Goal: Task Accomplishment & Management: Use online tool/utility

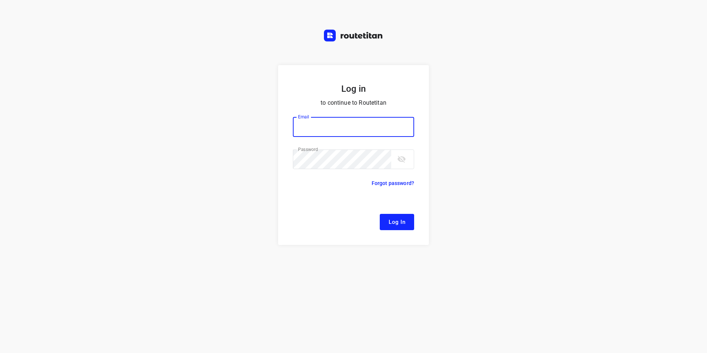
type input "[EMAIL_ADDRESS][DOMAIN_NAME]"
click at [394, 228] on button "Log In" at bounding box center [397, 222] width 34 height 16
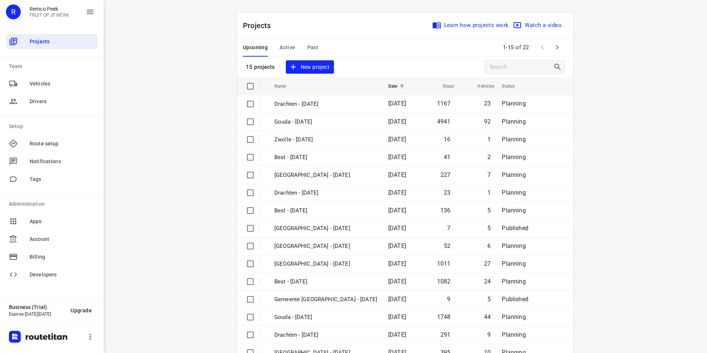
click at [281, 48] on span "Active" at bounding box center [287, 47] width 16 height 9
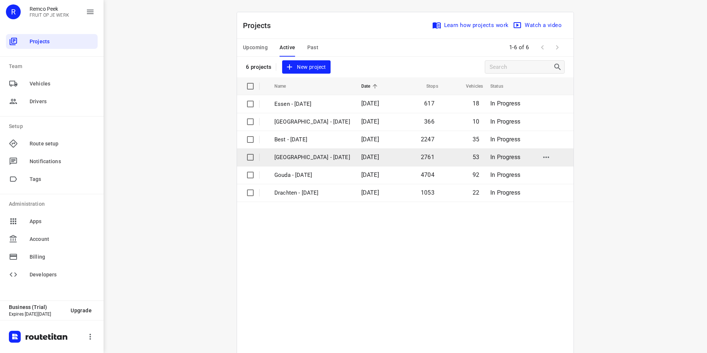
click at [303, 152] on td "[GEOGRAPHIC_DATA] - [DATE]" at bounding box center [311, 157] width 88 height 18
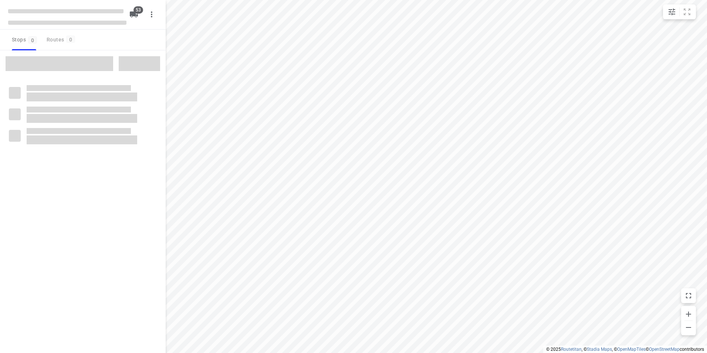
type input "distance"
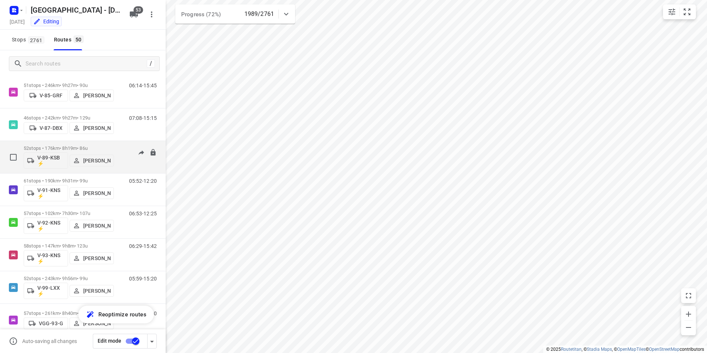
scroll to position [998, 0]
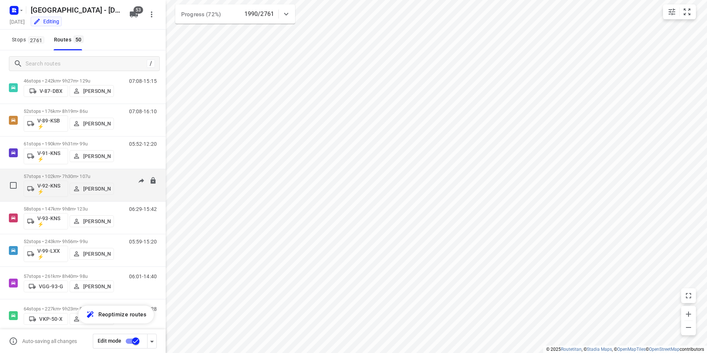
click at [61, 174] on p "57 stops • 102km • 7h30m • 107u" at bounding box center [69, 176] width 90 height 6
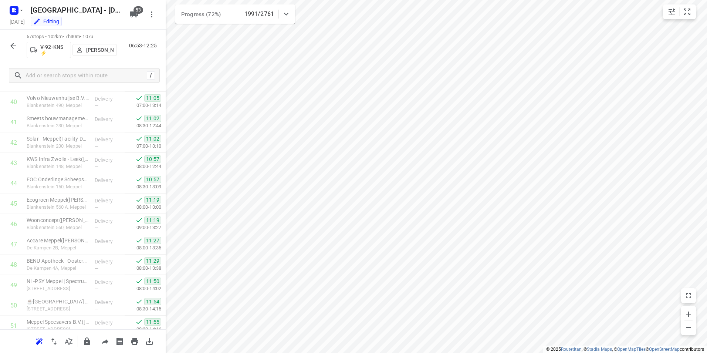
scroll to position [976, 0]
